Goal: Task Accomplishment & Management: Manage account settings

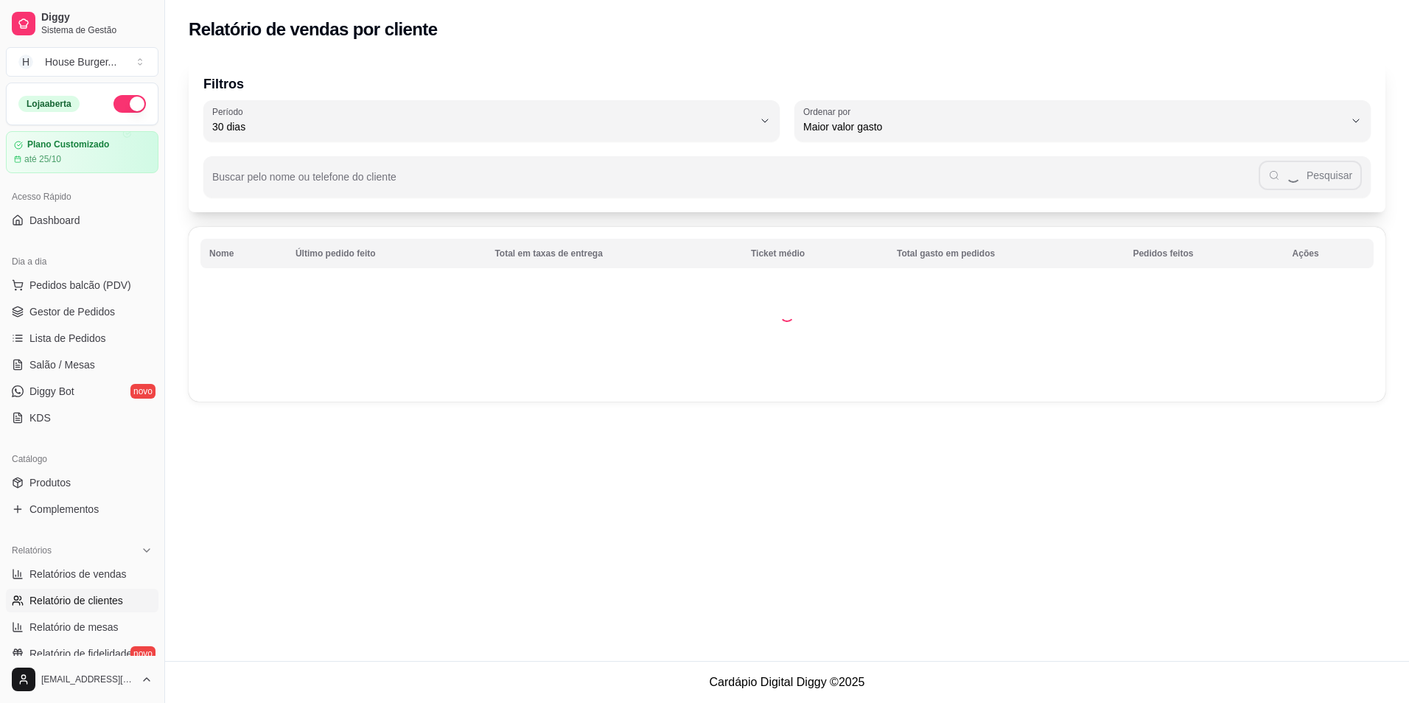
select select "30"
select select "HIGHEST_TOTAL_SPENT_WITH_ORDERS"
click at [100, 572] on span "Relatórios de vendas" at bounding box center [77, 574] width 97 height 15
select select "ALL"
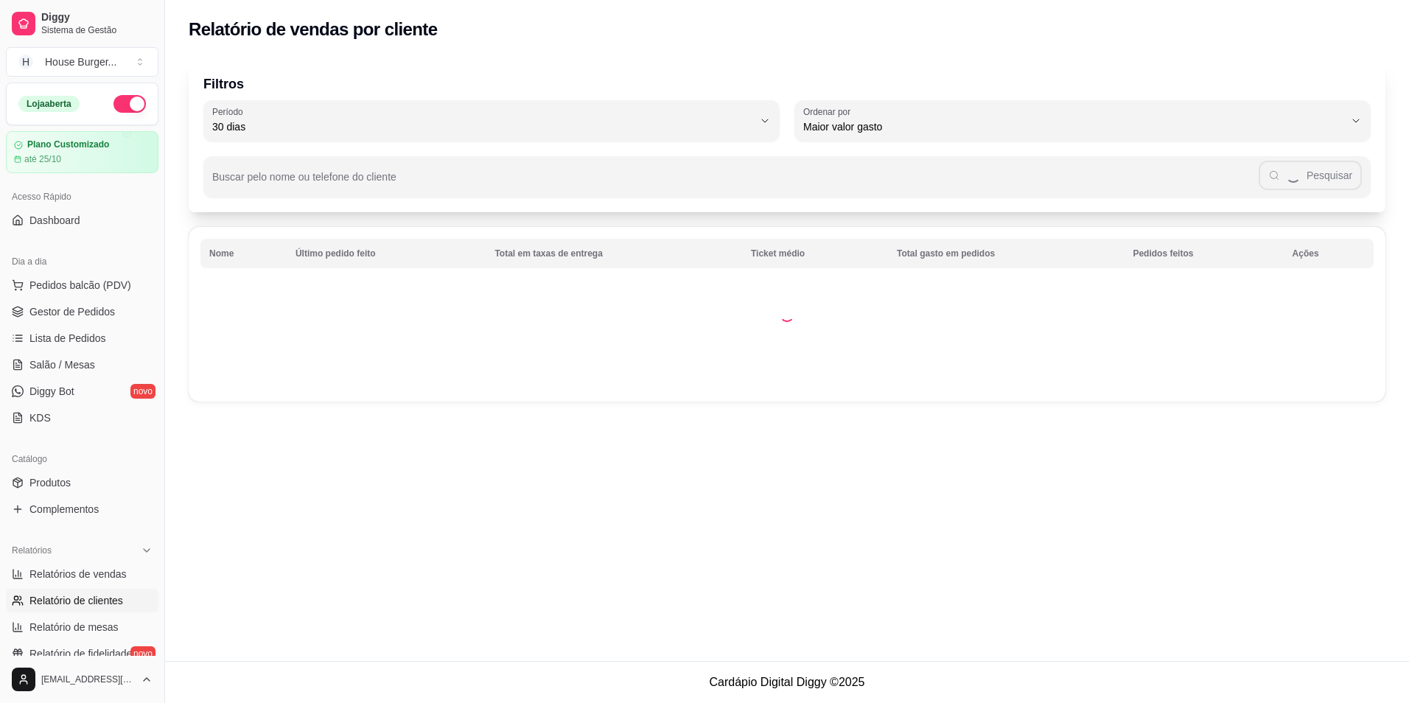
select select "0"
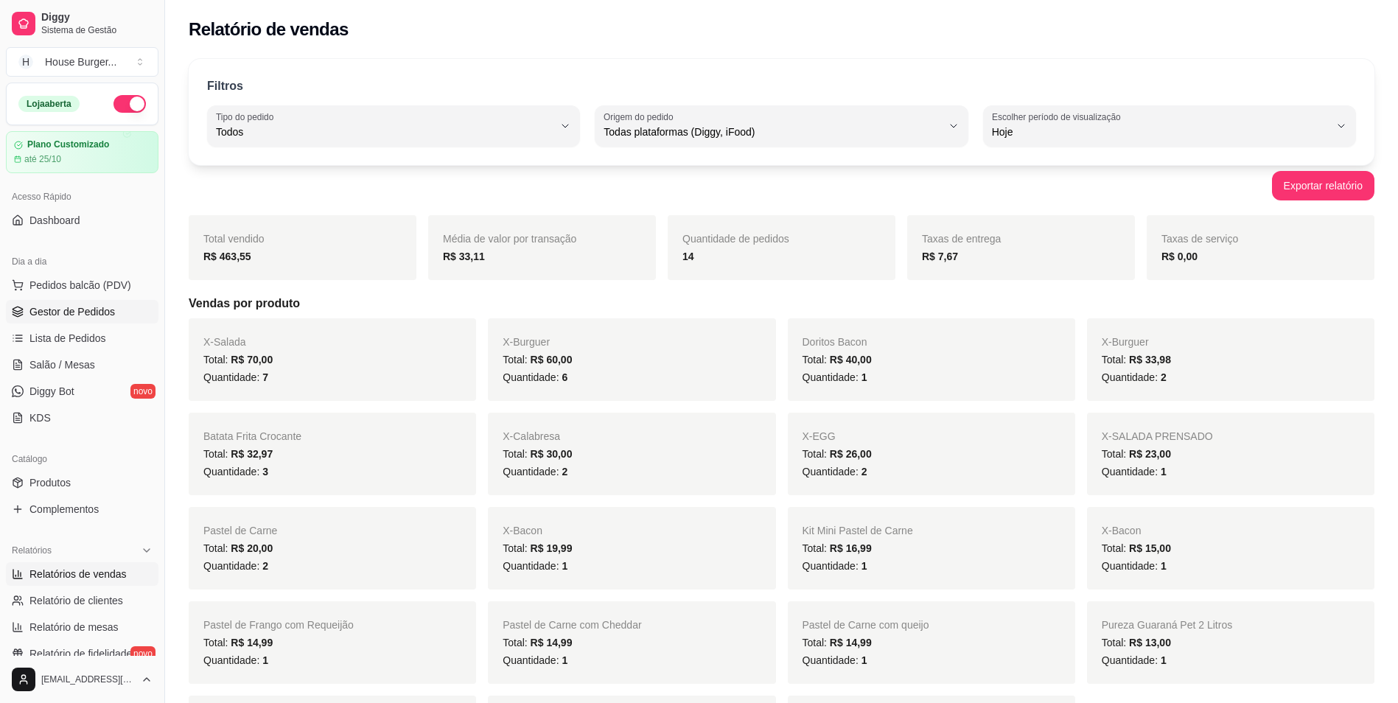
click at [36, 313] on span "Gestor de Pedidos" at bounding box center [72, 311] width 86 height 15
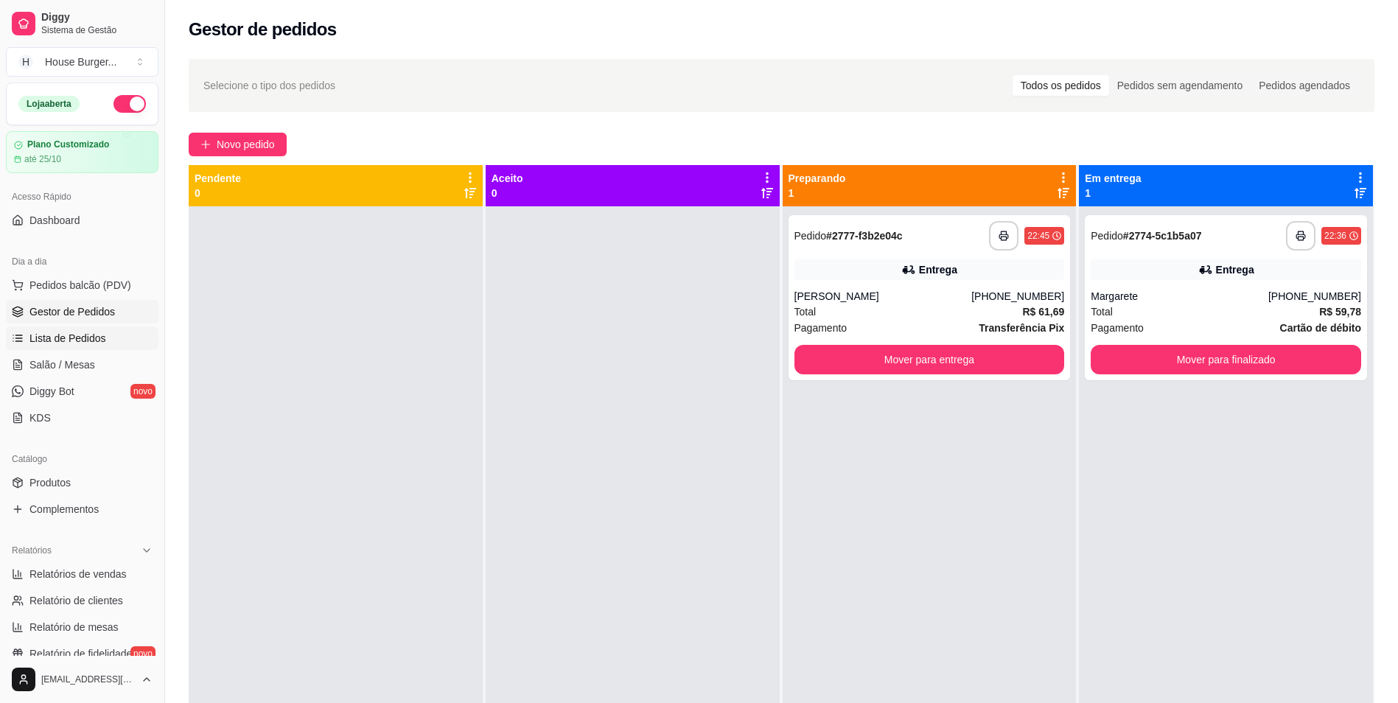
click at [57, 336] on span "Lista de Pedidos" at bounding box center [67, 338] width 77 height 15
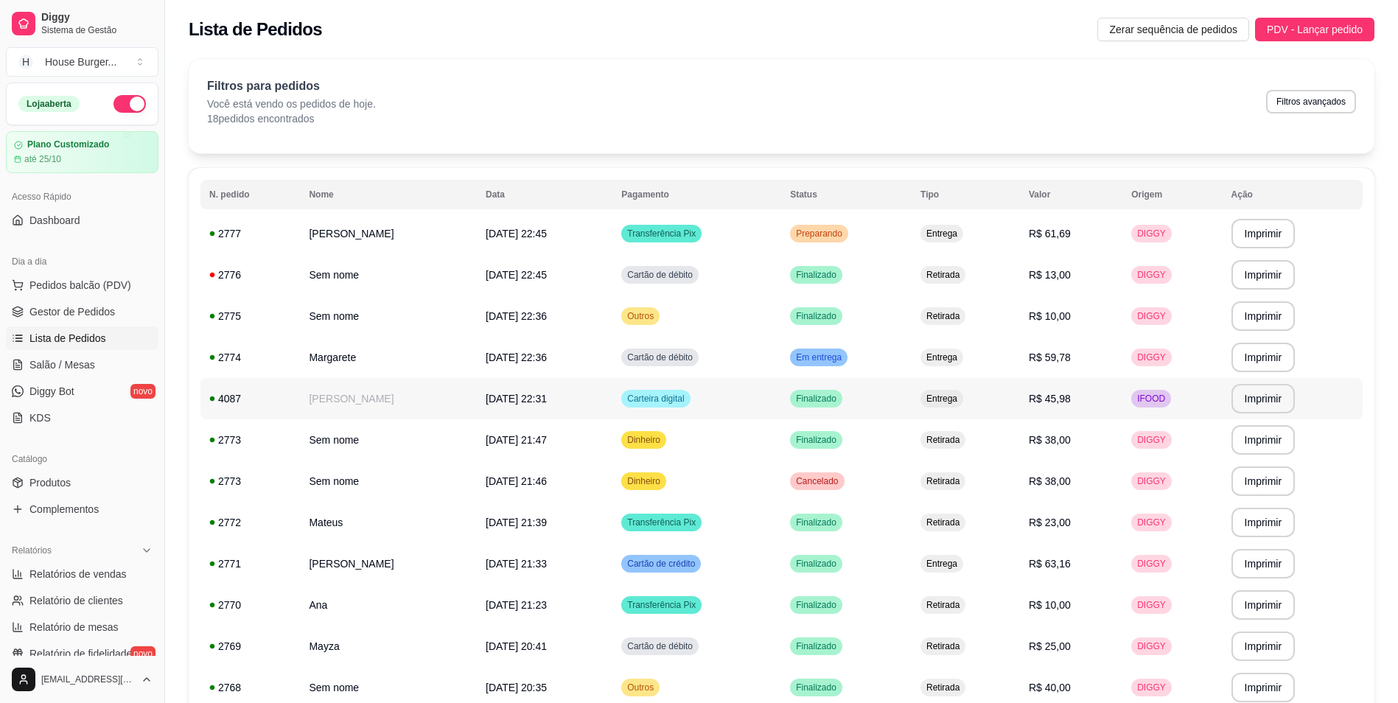
click at [1140, 399] on td "IFOOD" at bounding box center [1173, 398] width 100 height 41
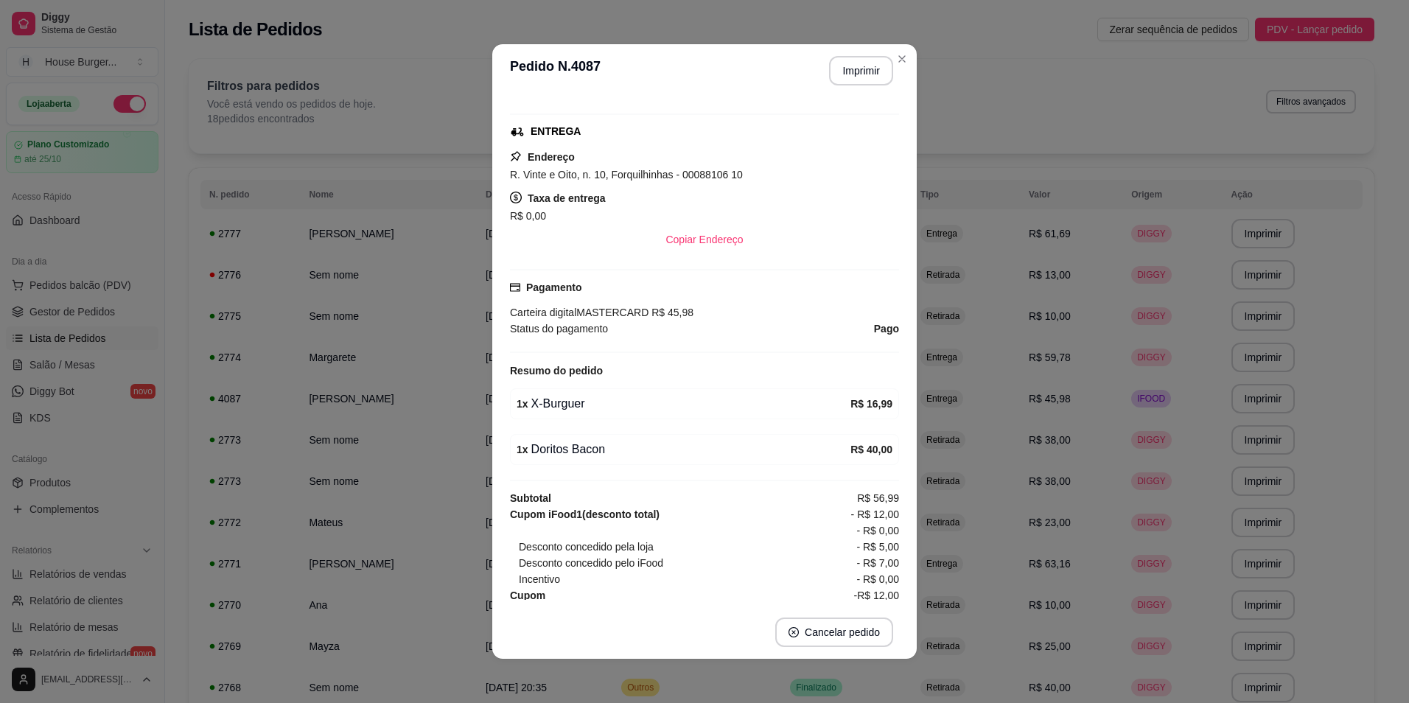
scroll to position [221, 0]
click at [874, 74] on button "Imprimir" at bounding box center [861, 70] width 64 height 29
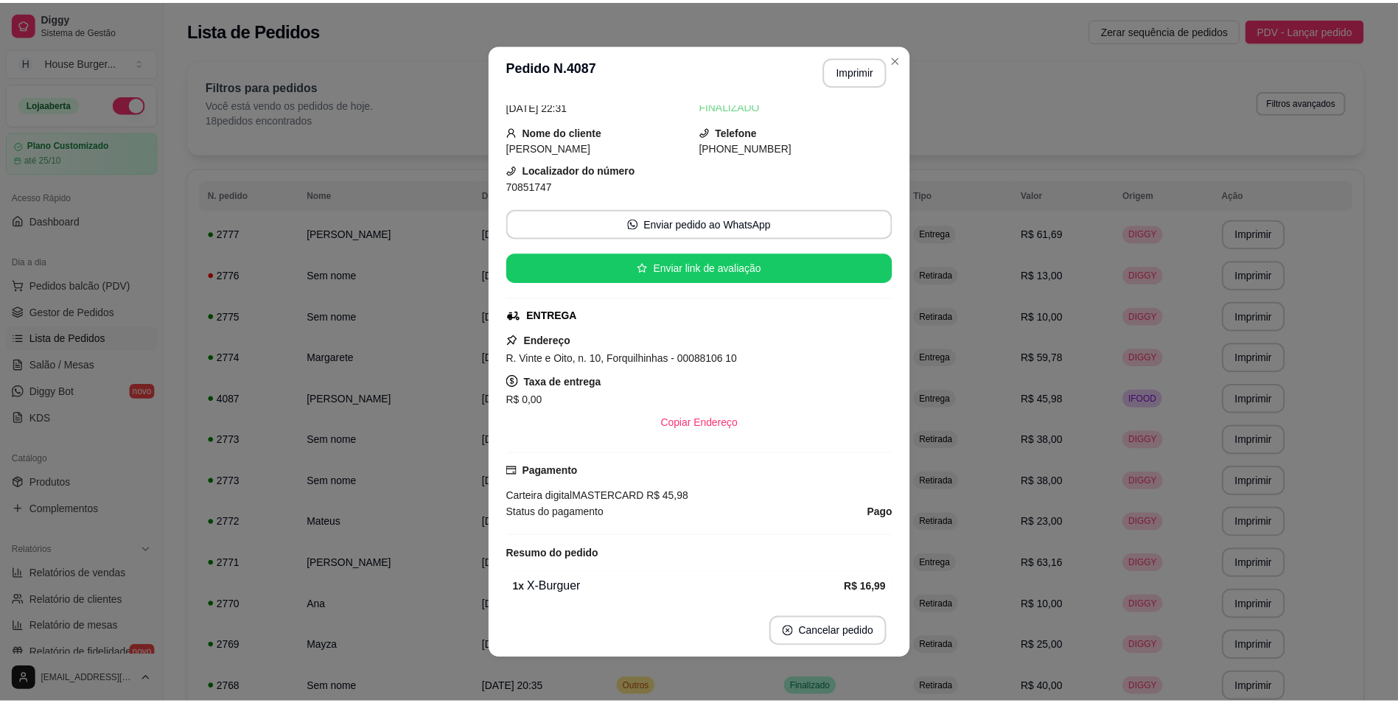
scroll to position [0, 0]
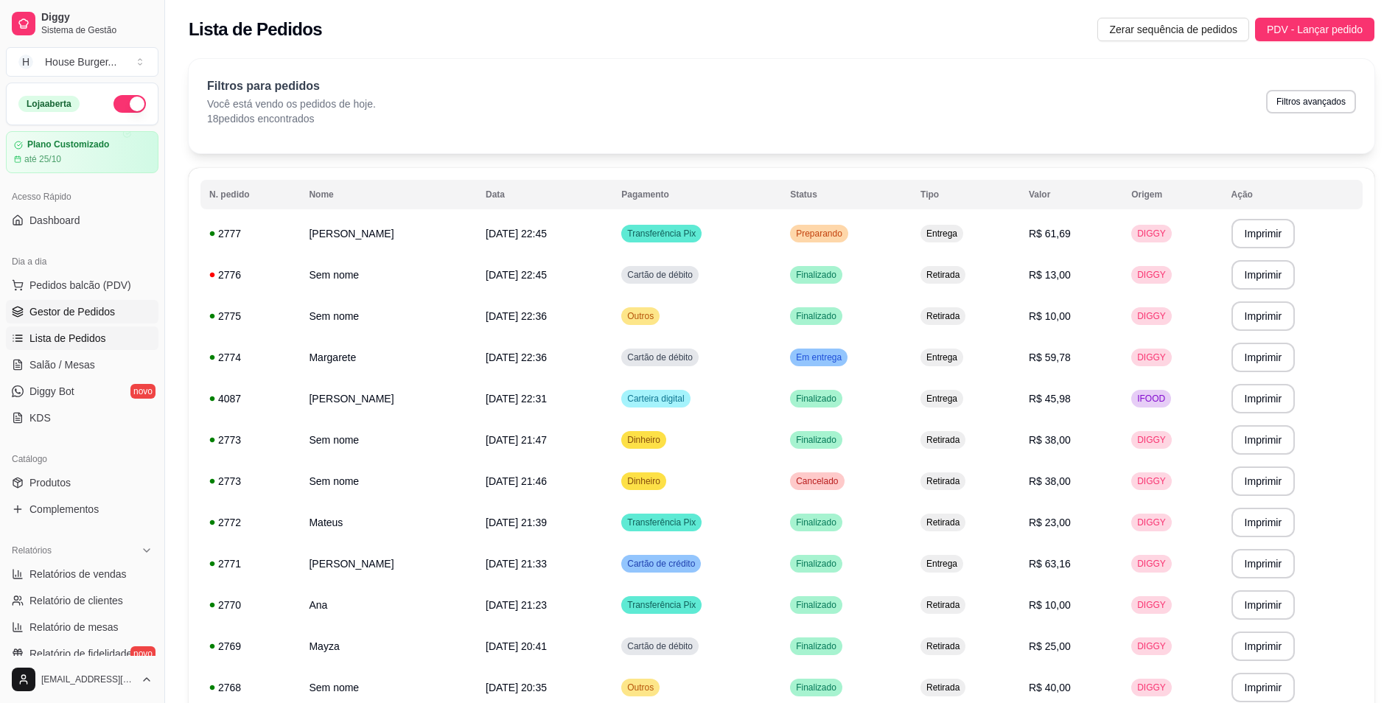
click at [105, 316] on span "Gestor de Pedidos" at bounding box center [72, 311] width 86 height 15
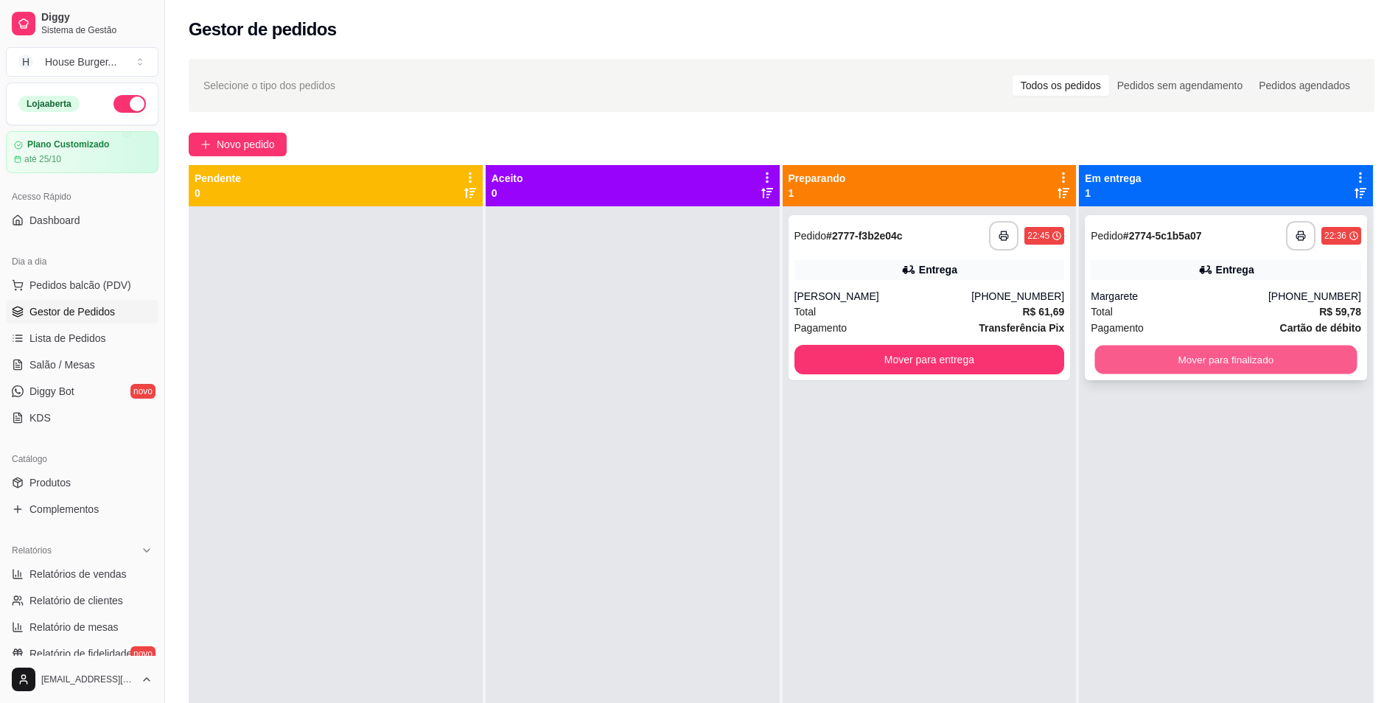
click at [1137, 361] on button "Mover para finalizado" at bounding box center [1226, 360] width 262 height 29
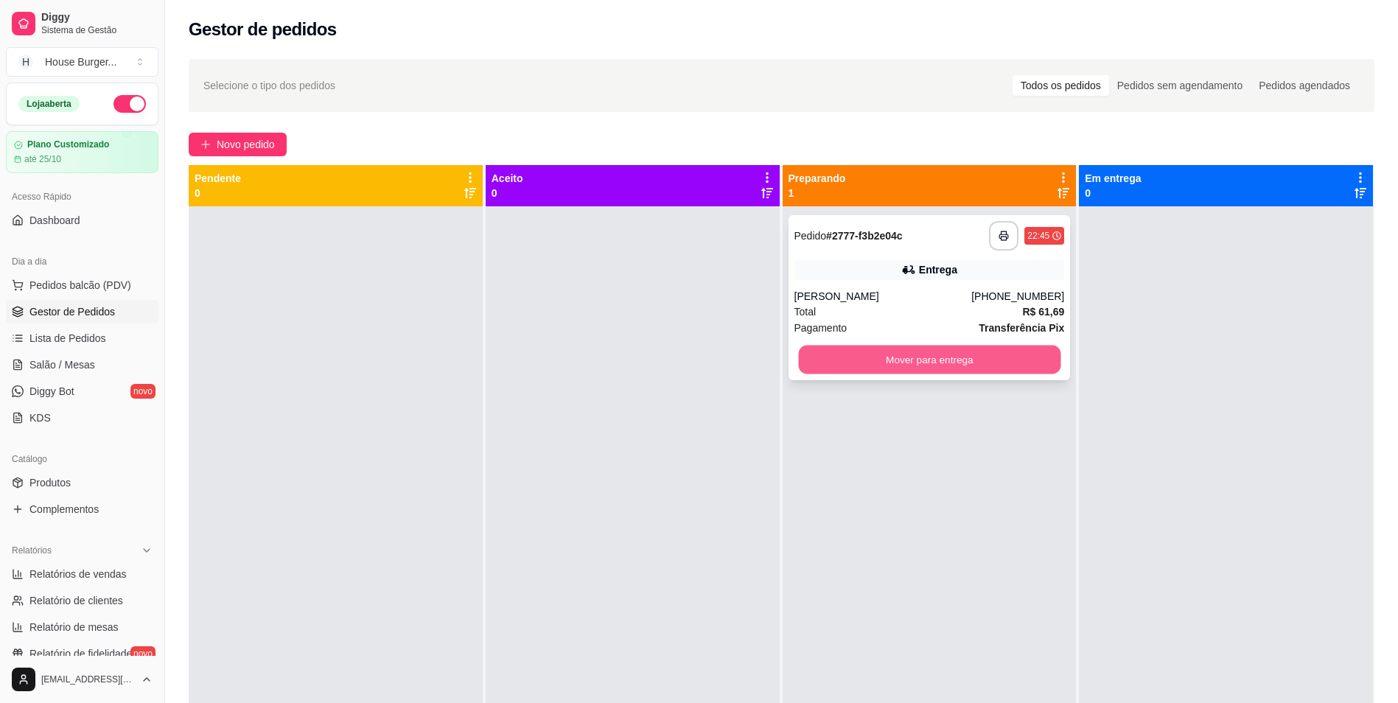
click at [1007, 352] on button "Mover para entrega" at bounding box center [929, 360] width 262 height 29
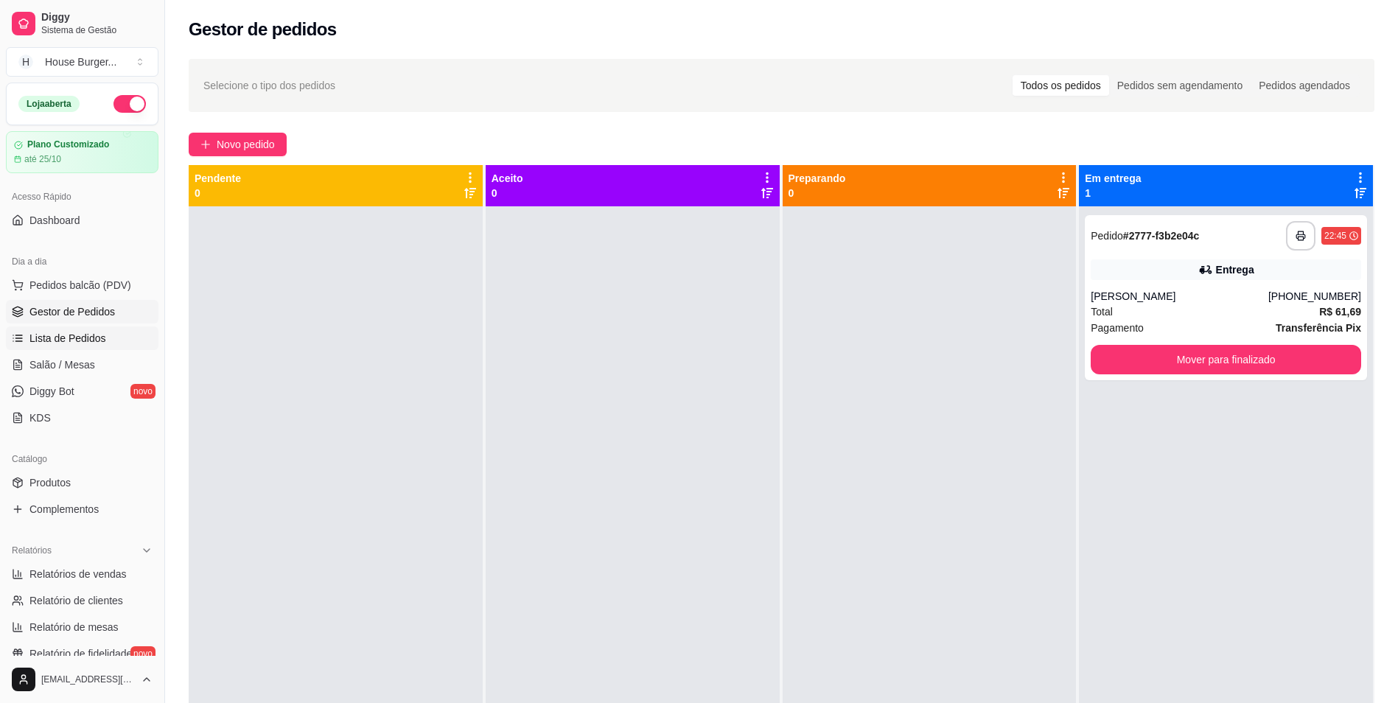
click at [71, 341] on span "Lista de Pedidos" at bounding box center [67, 338] width 77 height 15
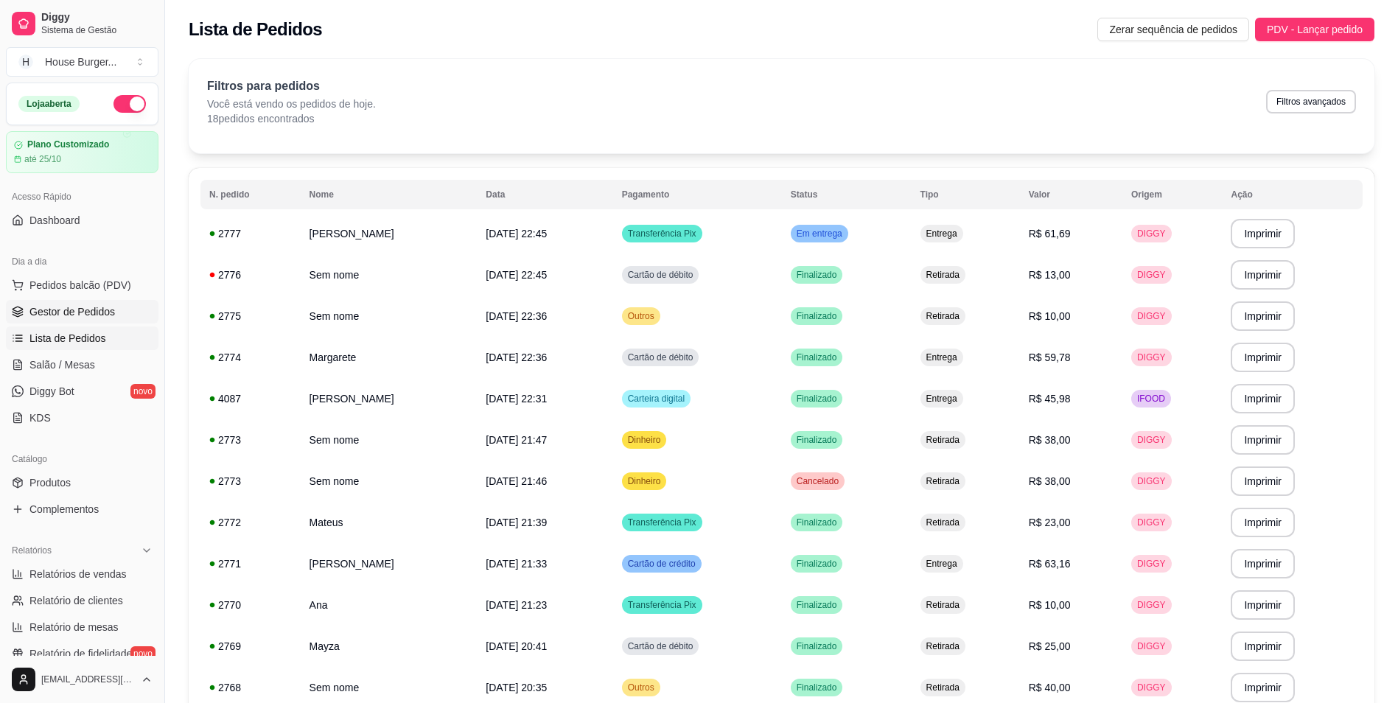
click at [41, 310] on span "Gestor de Pedidos" at bounding box center [72, 311] width 86 height 15
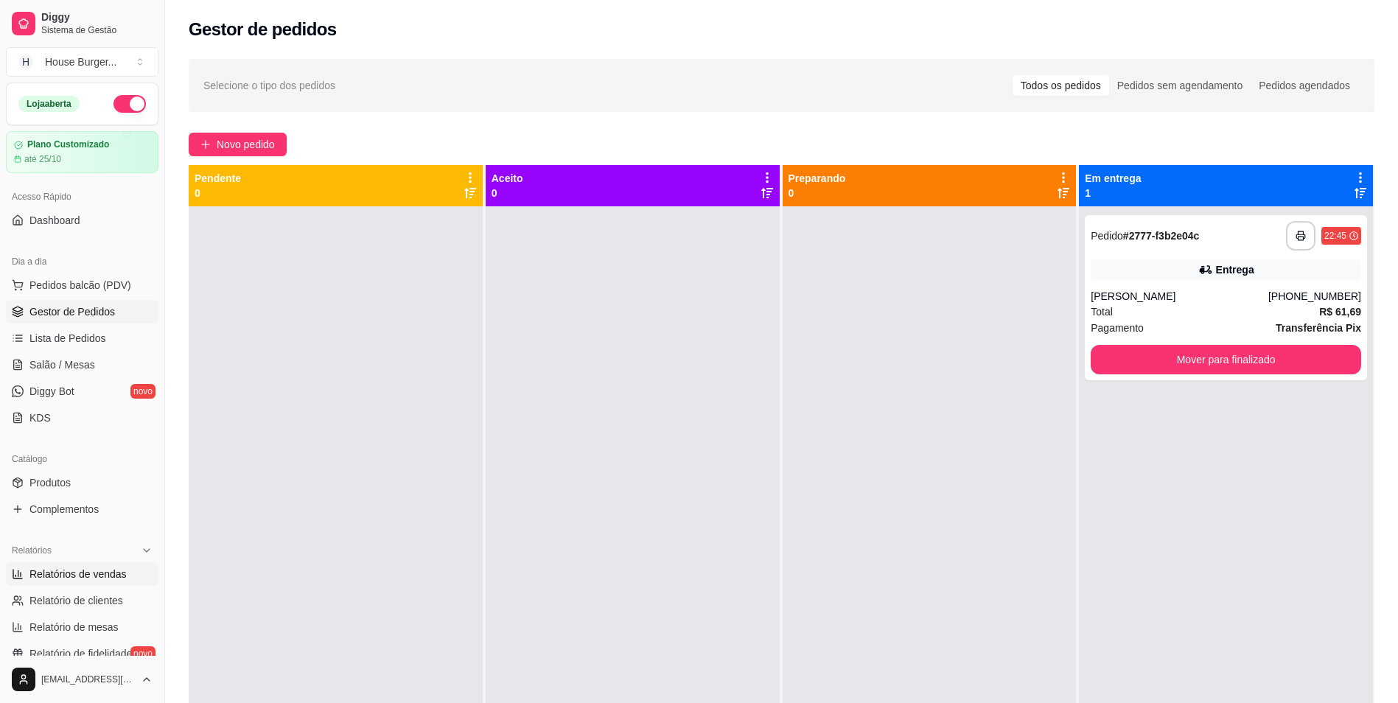
click at [66, 575] on span "Relatórios de vendas" at bounding box center [77, 574] width 97 height 15
select select "ALL"
select select "0"
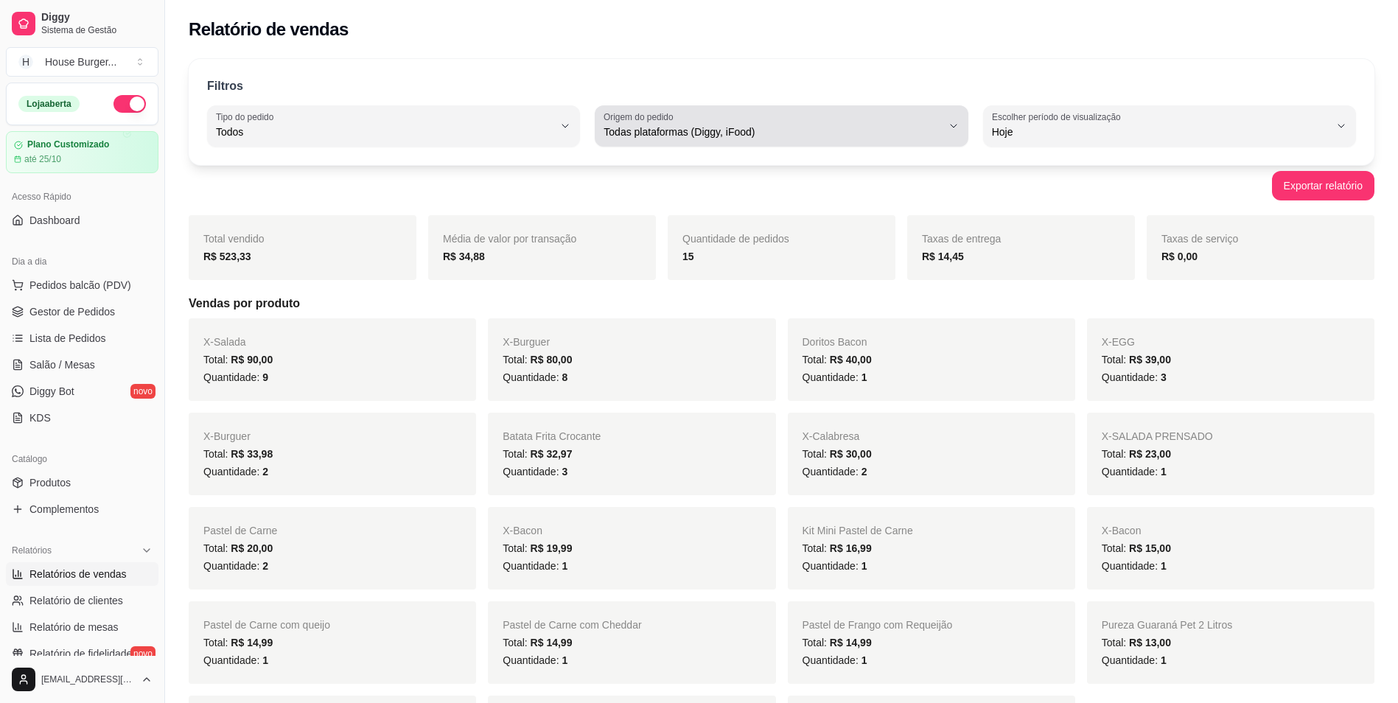
click at [875, 123] on div "Todas plataformas (Diggy, iFood)" at bounding box center [773, 125] width 338 height 29
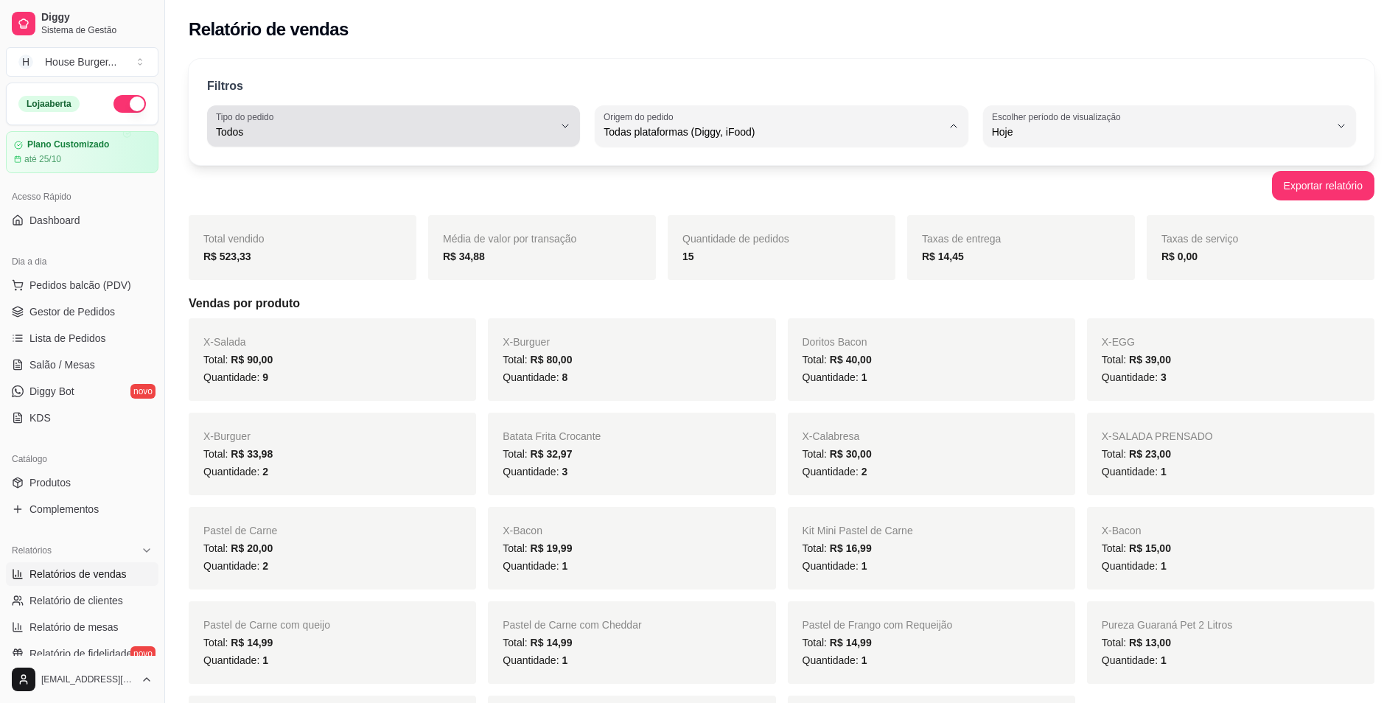
click at [382, 141] on button "Tipo do pedido Todos" at bounding box center [393, 125] width 373 height 41
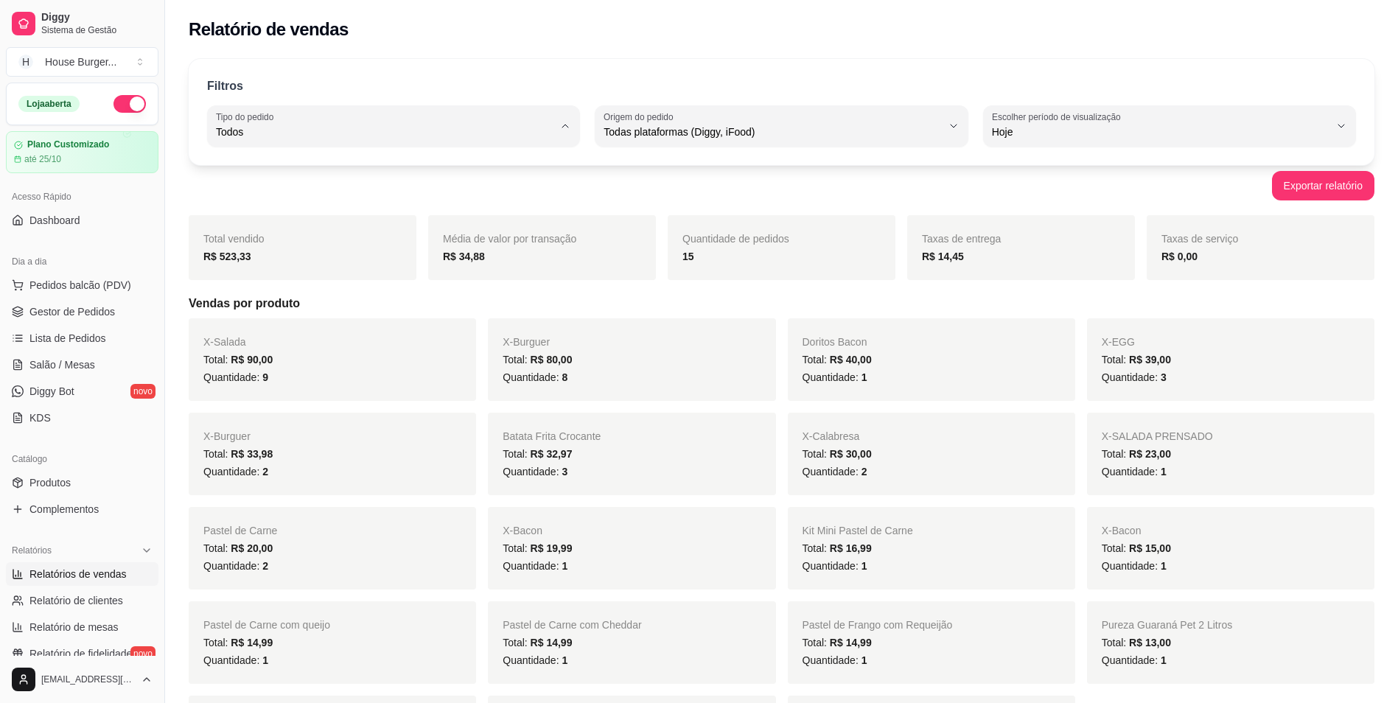
click at [314, 200] on li "Entrega" at bounding box center [393, 191] width 347 height 23
type input "DELIVERY"
select select "DELIVERY"
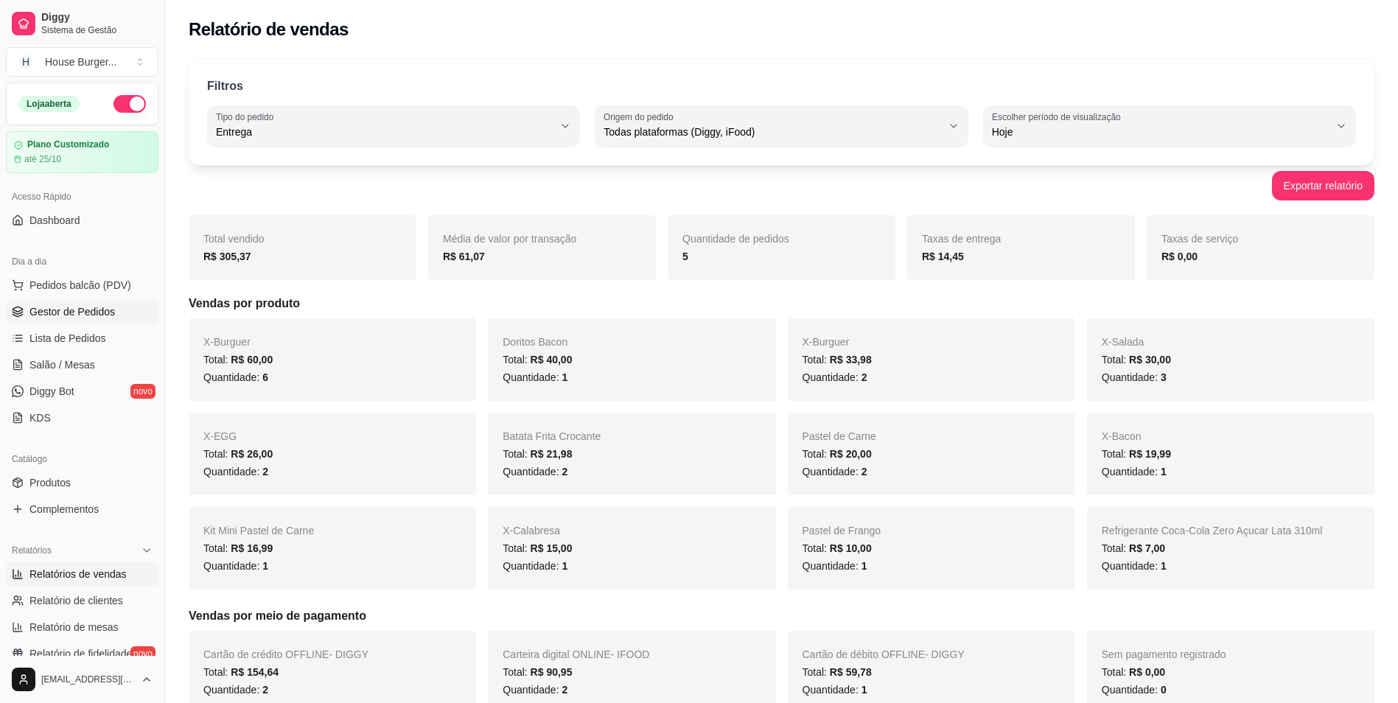
click at [66, 309] on span "Gestor de Pedidos" at bounding box center [72, 311] width 86 height 15
